Goal: Navigation & Orientation: Go to known website

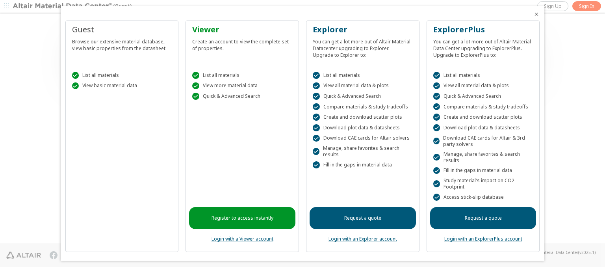
click at [533, 14] on icon "Close" at bounding box center [536, 14] width 6 height 6
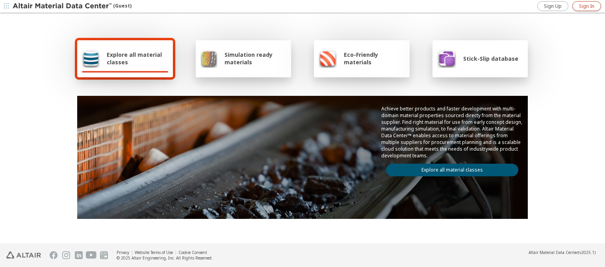
click at [586, 6] on span "Sign In" at bounding box center [586, 6] width 15 height 6
click at [485, 58] on span "Stick-Slip database" at bounding box center [490, 58] width 55 height 7
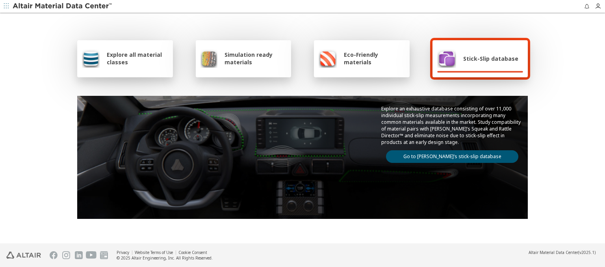
click at [449, 155] on link "Go to Altair’s stick-slip database" at bounding box center [452, 156] width 132 height 13
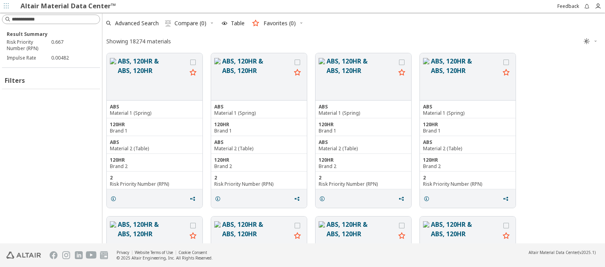
scroll to position [188, 496]
